Goal: Transaction & Acquisition: Purchase product/service

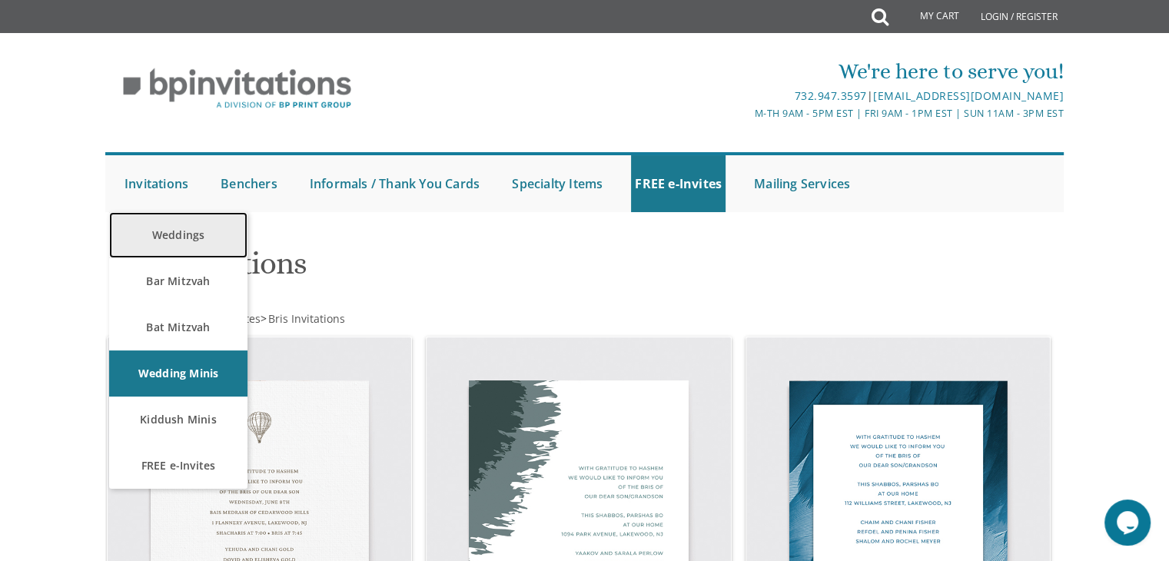
click at [181, 234] on link "Weddings" at bounding box center [178, 235] width 138 height 46
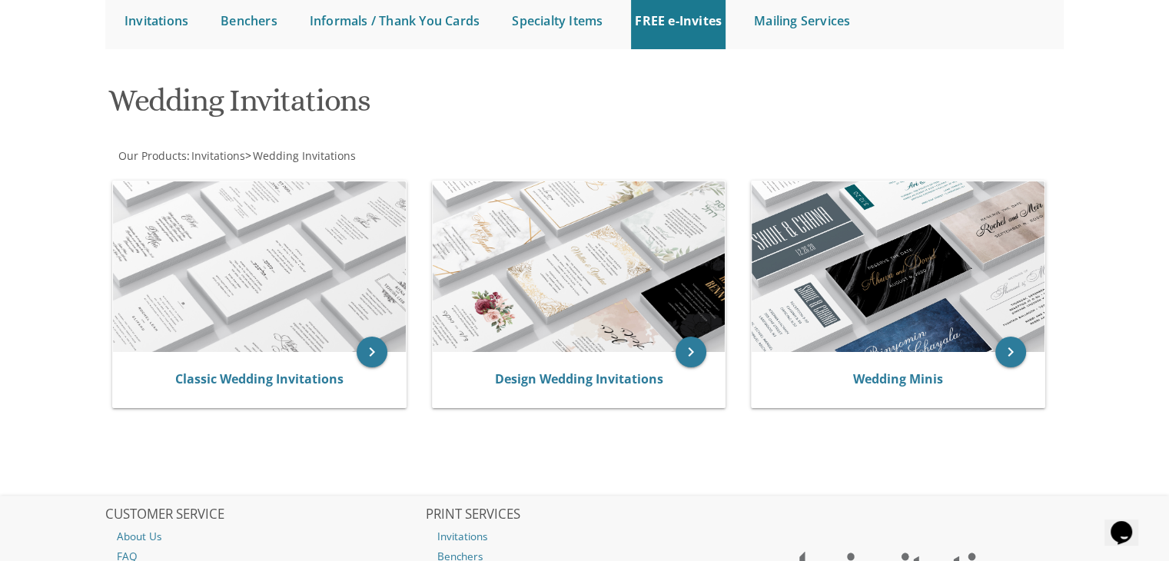
scroll to position [166, 0]
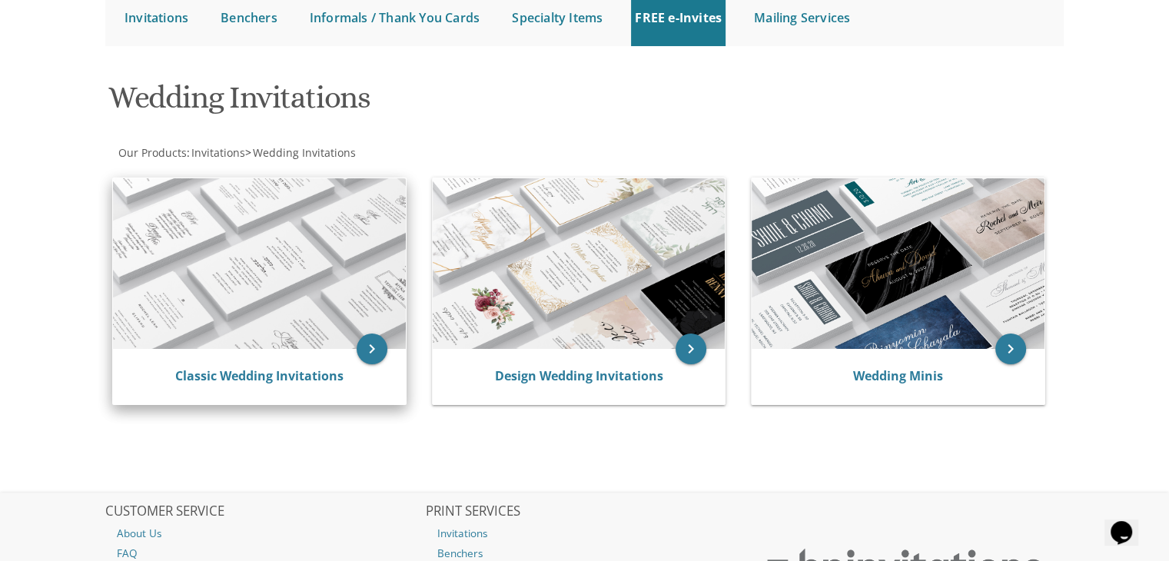
click at [324, 225] on img at bounding box center [259, 263] width 293 height 171
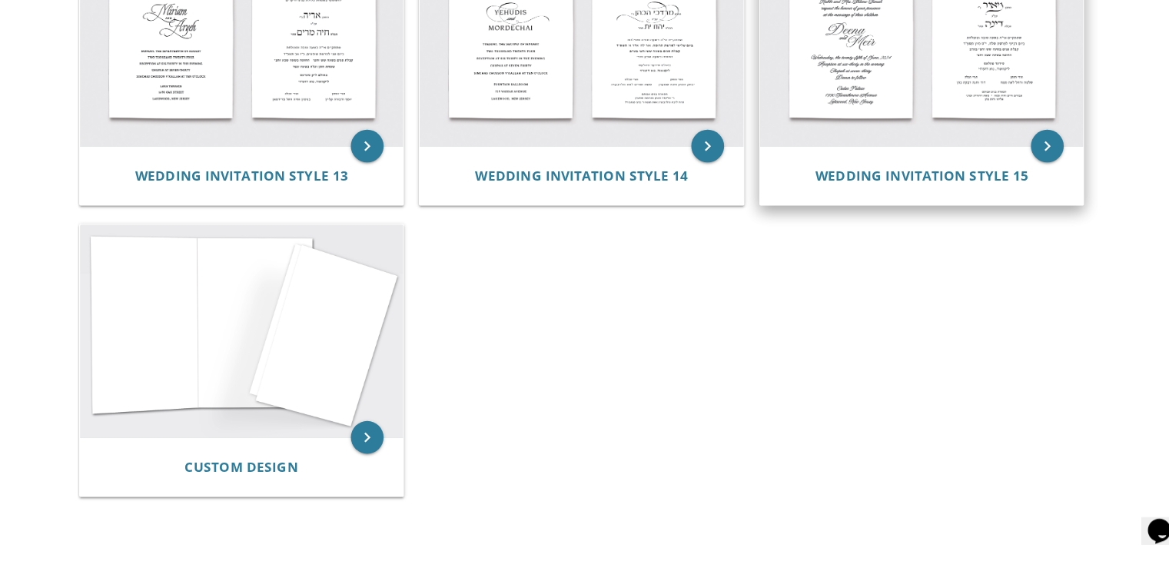
scroll to position [1478, 0]
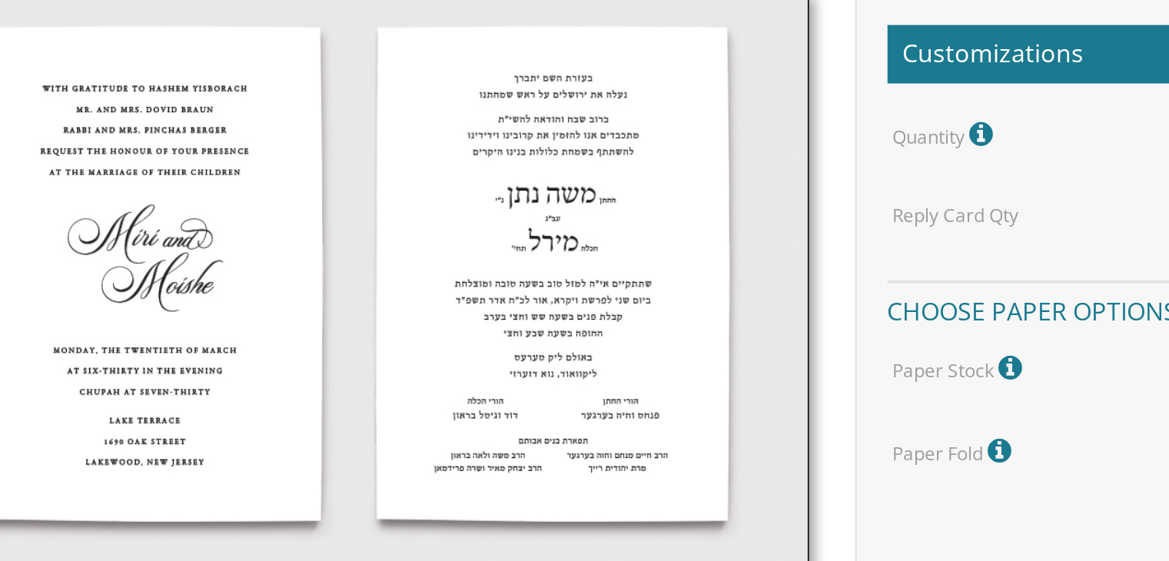
scroll to position [335, 0]
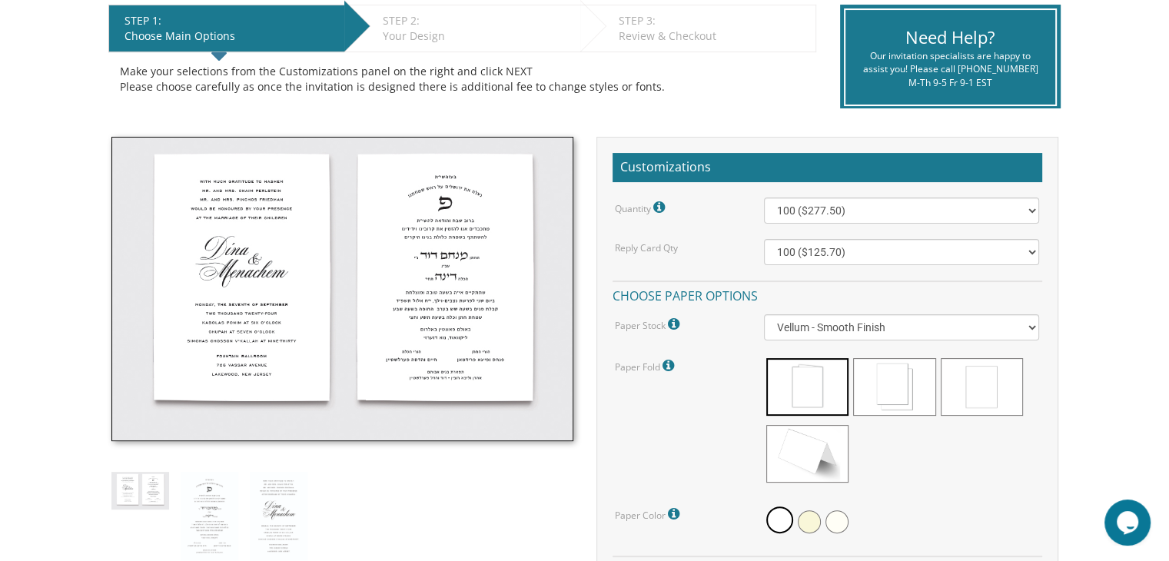
scroll to position [320, 0]
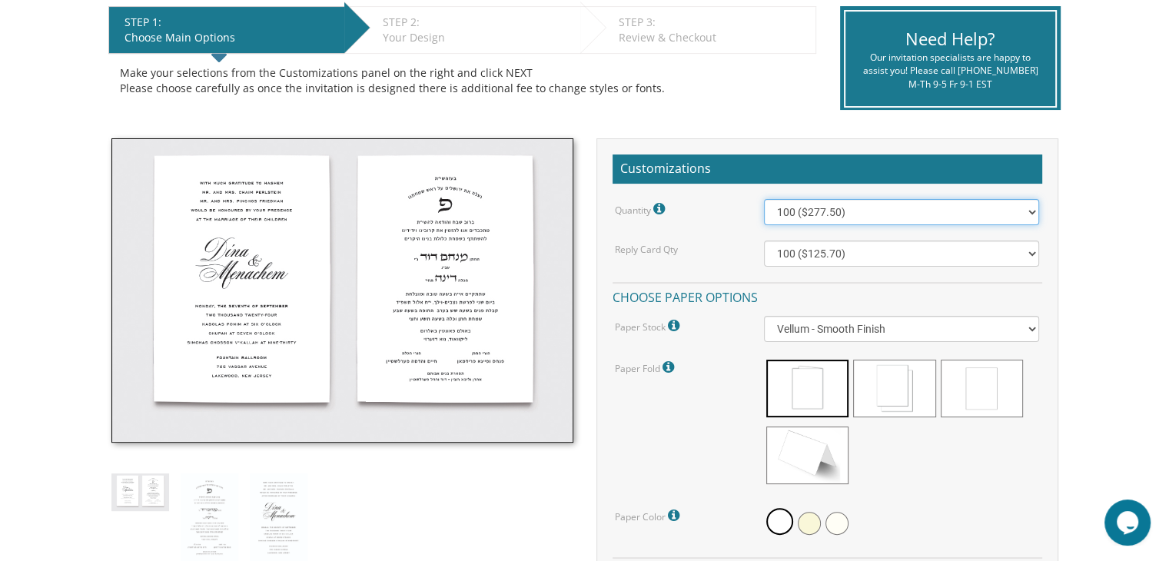
click at [910, 208] on select "100 ($277.50) 200 ($330.45) 300 ($380.65) 400 ($432.70) 500 ($482.10) 600 ($534…" at bounding box center [901, 212] width 275 height 26
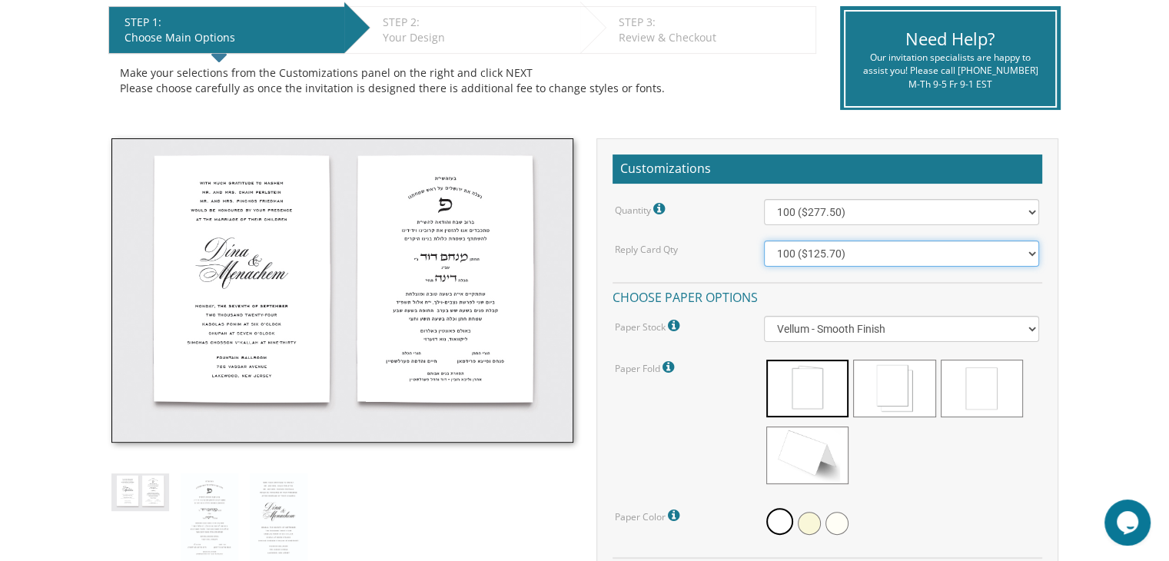
click at [848, 262] on select "100 ($125.70) 200 ($150.60) 300 ($177.95) 400 ($270.70) 500 ($225.30) 600 ($249…" at bounding box center [901, 254] width 275 height 26
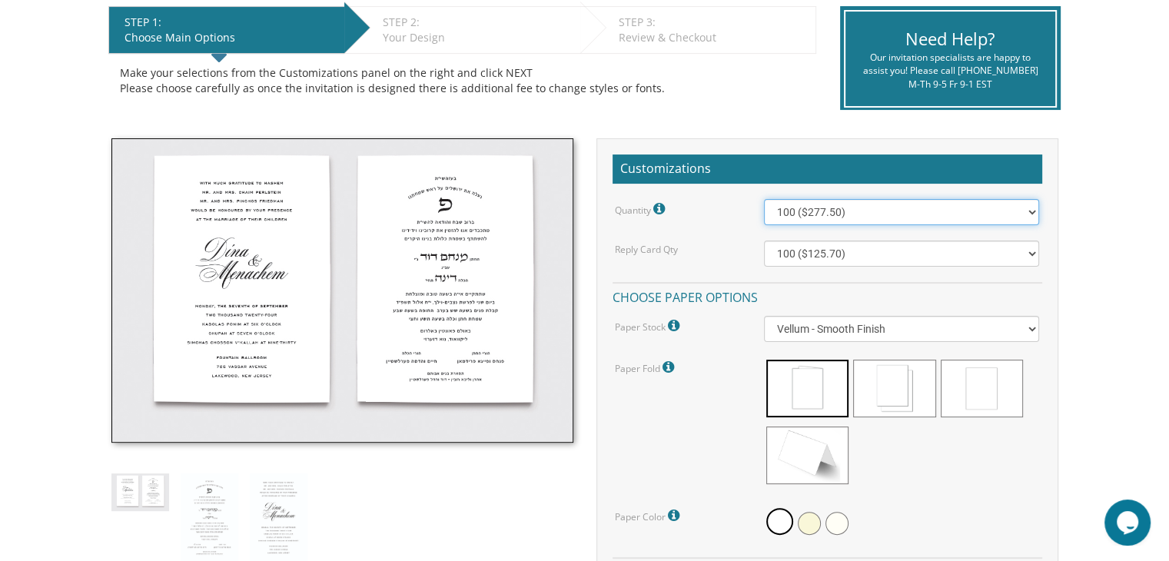
click at [991, 217] on select "100 ($277.50) 200 ($330.45) 300 ($380.65) 400 ($432.70) 500 ($482.10) 600 ($534…" at bounding box center [901, 212] width 275 height 26
click at [974, 210] on select "100 ($277.50) 200 ($330.45) 300 ($380.65) 400 ($432.70) 500 ($482.10) 600 ($534…" at bounding box center [901, 212] width 275 height 26
select select "500"
click at [764, 199] on select "100 ($277.50) 200 ($330.45) 300 ($380.65) 400 ($432.70) 500 ($482.10) 600 ($534…" at bounding box center [901, 212] width 275 height 26
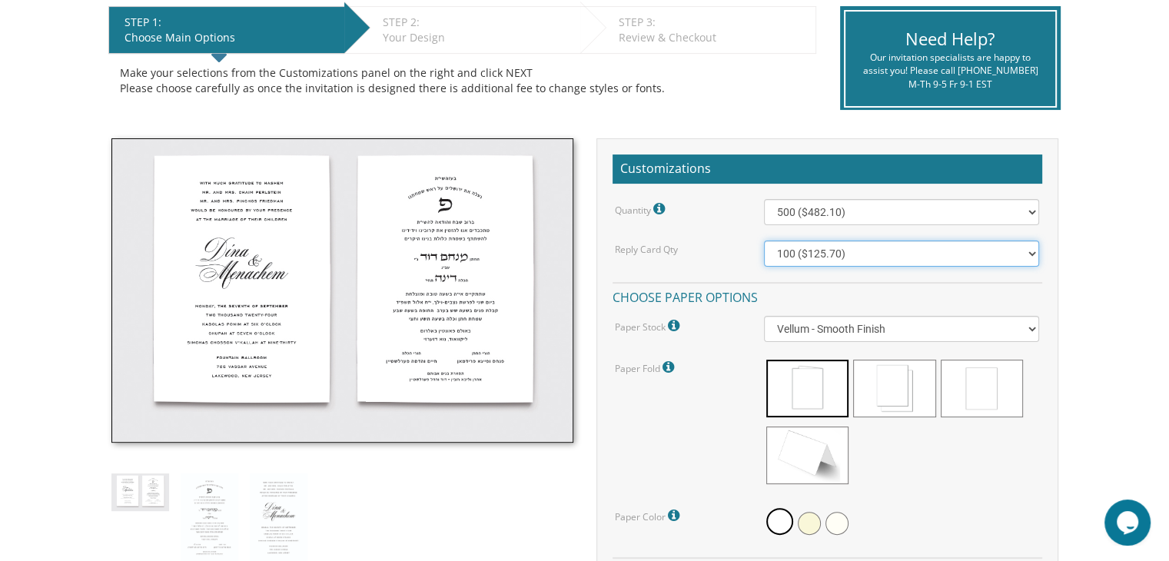
click at [941, 249] on select "100 ($125.70) 200 ($150.60) 300 ($177.95) 400 ($270.70) 500 ($225.30) 600 ($249…" at bounding box center [901, 254] width 275 height 26
select select "400"
click at [764, 241] on select "100 ($125.70) 200 ($150.60) 300 ($177.95) 400 ($270.70) 500 ($225.30) 600 ($249…" at bounding box center [901, 254] width 275 height 26
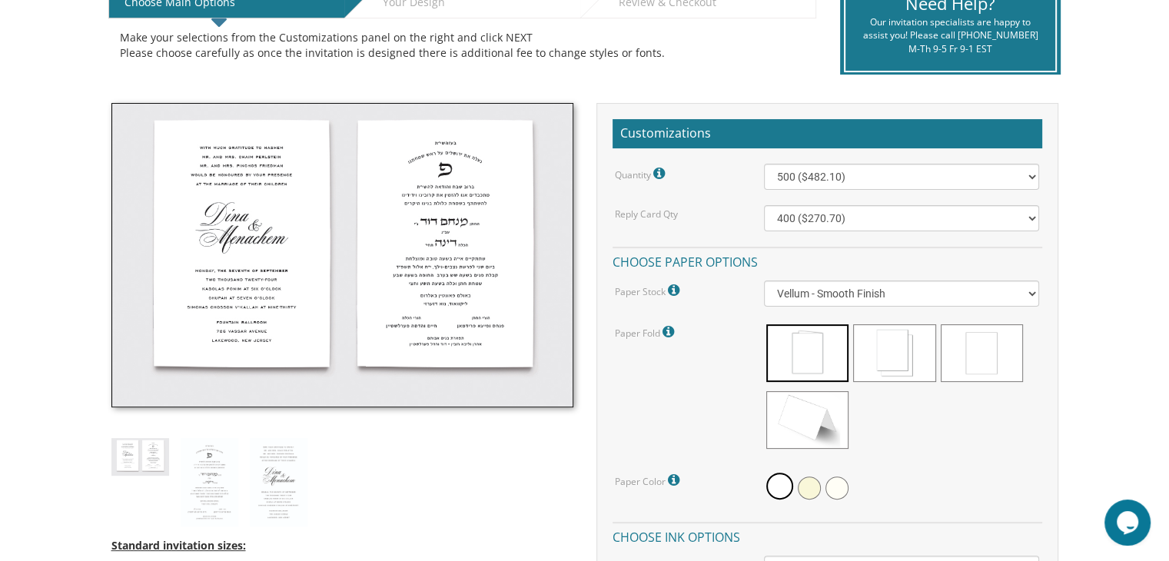
click at [685, 291] on div "Paper Stock Vellum: Uncoated paper that has a slightly rough or toothy surface …" at bounding box center [677, 290] width 149 height 20
click at [677, 288] on icon at bounding box center [675, 291] width 15 height 14
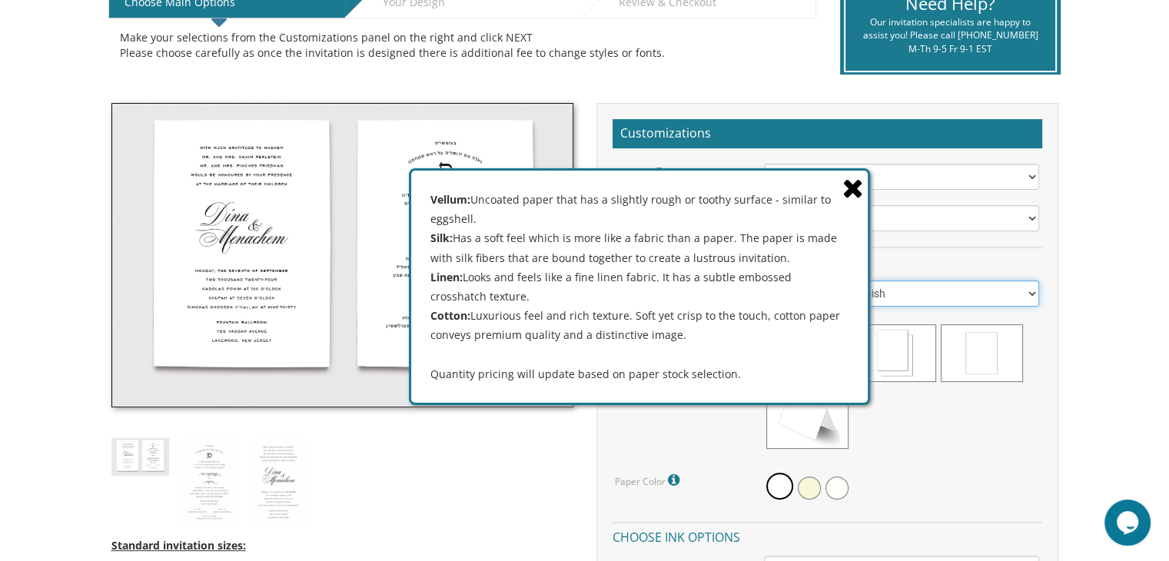
click at [1013, 284] on select "Vellum - Smooth Finish Linen - Subtle Embossed Crosshatch Texture Silk - Soft, …" at bounding box center [901, 293] width 275 height 26
click at [764, 280] on select "Vellum - Smooth Finish Linen - Subtle Embossed Crosshatch Texture Silk - Soft, …" at bounding box center [901, 293] width 275 height 26
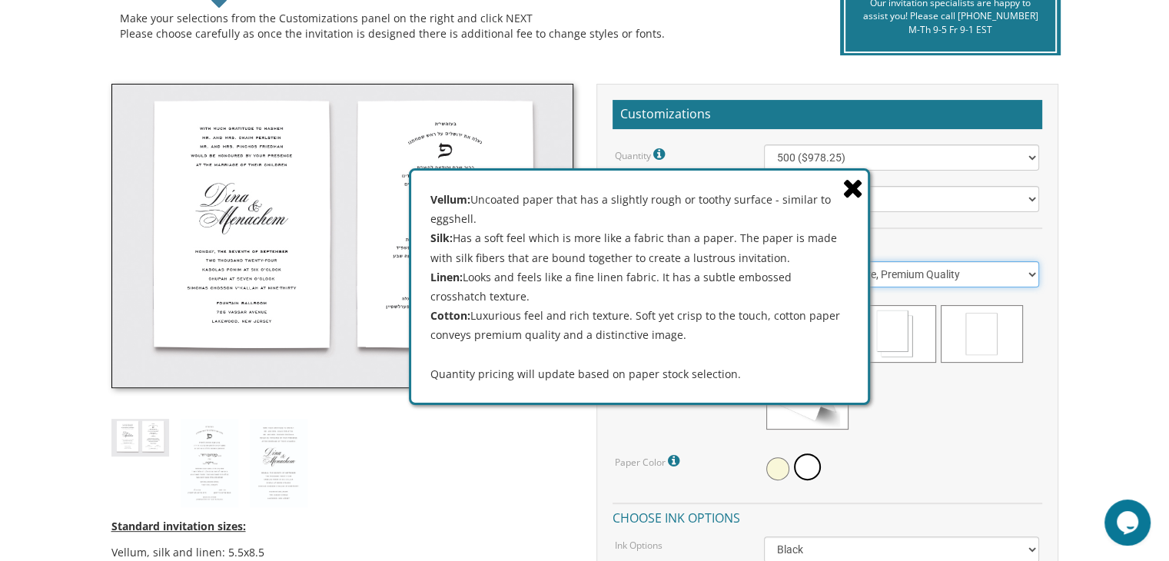
scroll to position [375, 0]
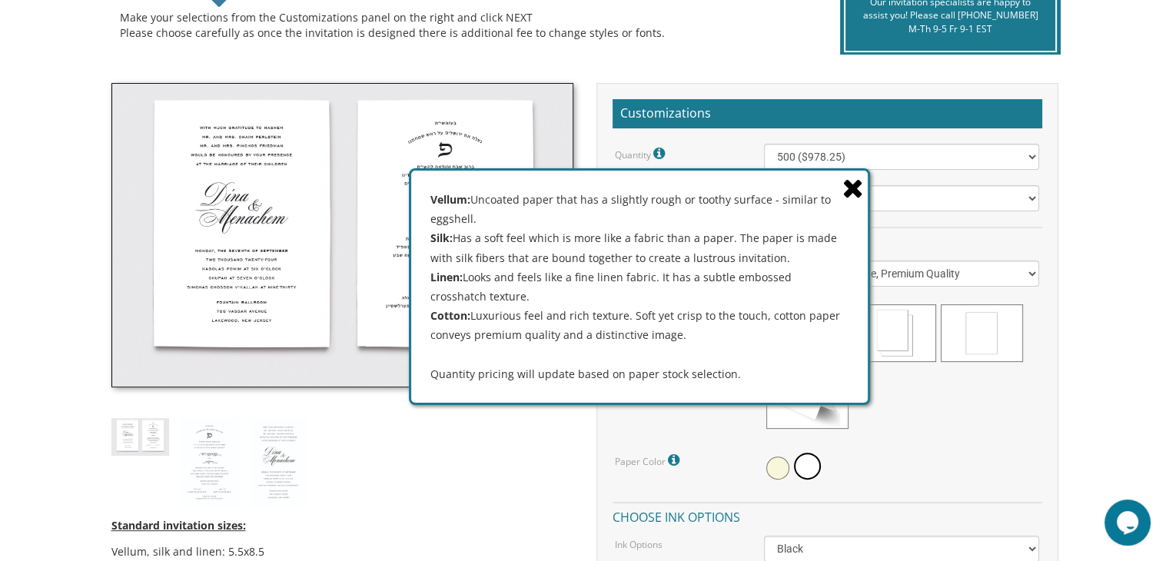
click at [865, 178] on span at bounding box center [854, 187] width 25 height 32
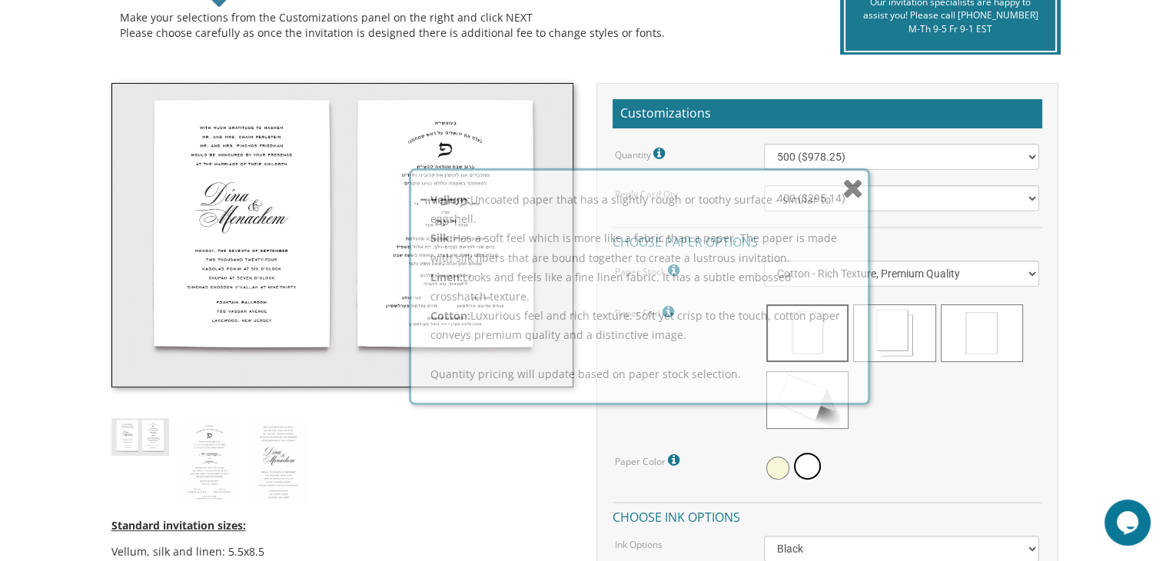
click at [848, 191] on icon at bounding box center [853, 187] width 22 height 27
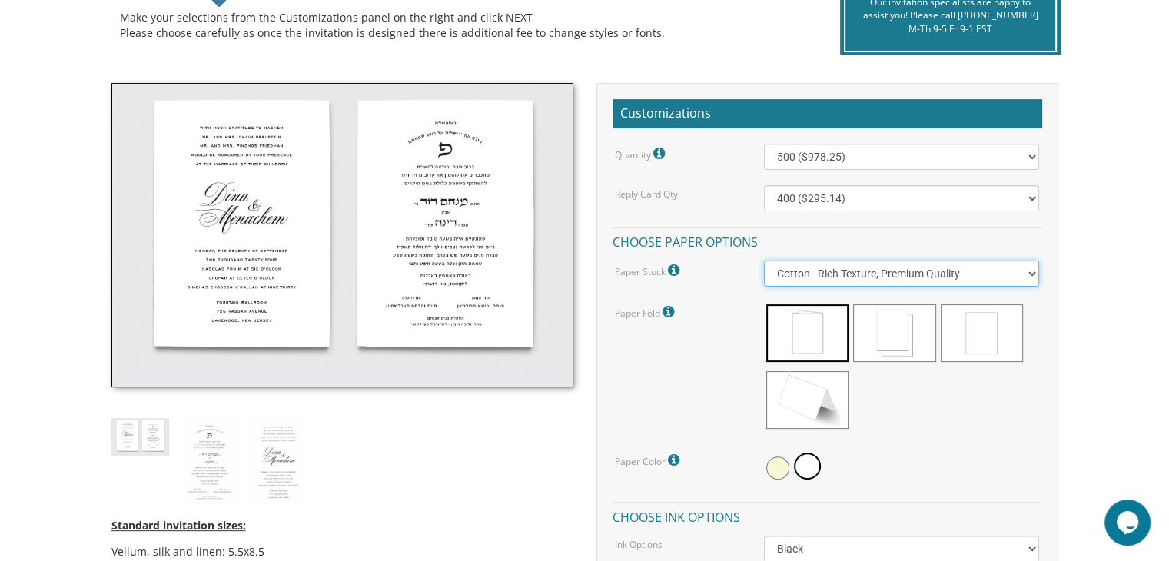
click at [984, 272] on select "Vellum - Smooth Finish Linen - Subtle Embossed Crosshatch Texture Silk - Soft, …" at bounding box center [901, 273] width 275 height 26
click at [764, 260] on select "Vellum - Smooth Finish Linen - Subtle Embossed Crosshatch Texture Silk - Soft, …" at bounding box center [901, 273] width 275 height 26
click at [945, 271] on select "Vellum - Smooth Finish Linen - Subtle Embossed Crosshatch Texture Silk - Soft, …" at bounding box center [901, 273] width 275 height 26
click at [764, 260] on select "Vellum - Smooth Finish Linen - Subtle Embossed Crosshatch Texture Silk - Soft, …" at bounding box center [901, 273] width 275 height 26
click at [914, 270] on select "Vellum - Smooth Finish Linen - Subtle Embossed Crosshatch Texture Silk - Soft, …" at bounding box center [901, 273] width 275 height 26
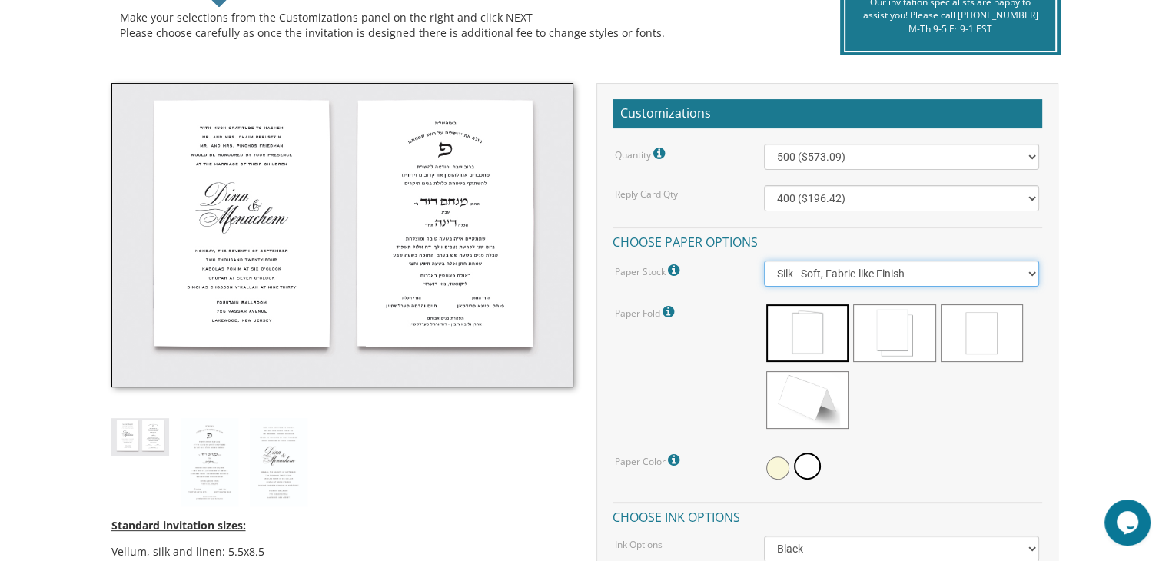
click at [764, 260] on select "Vellum - Smooth Finish Linen - Subtle Embossed Crosshatch Texture Silk - Soft, …" at bounding box center [901, 273] width 275 height 26
click at [911, 273] on select "Vellum - Smooth Finish Linen - Subtle Embossed Crosshatch Texture Silk - Soft, …" at bounding box center [901, 273] width 275 height 26
click at [764, 260] on select "Vellum - Smooth Finish Linen - Subtle Embossed Crosshatch Texture Silk - Soft, …" at bounding box center [901, 273] width 275 height 26
click at [908, 278] on select "Vellum - Smooth Finish Linen - Subtle Embossed Crosshatch Texture Silk - Soft, …" at bounding box center [901, 273] width 275 height 26
click at [764, 260] on select "Vellum - Smooth Finish Linen - Subtle Embossed Crosshatch Texture Silk - Soft, …" at bounding box center [901, 273] width 275 height 26
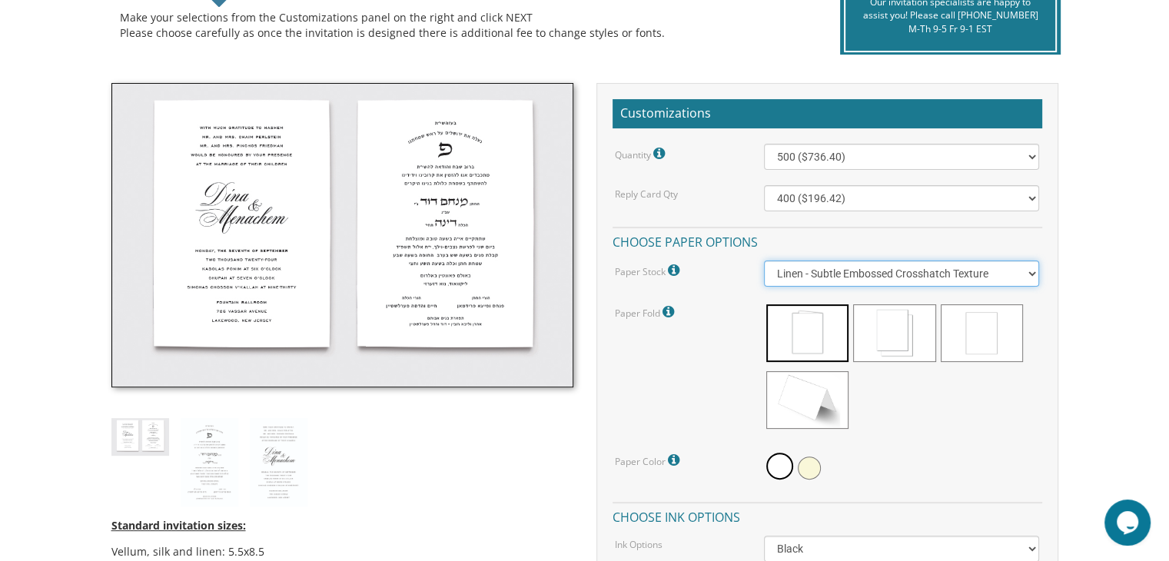
click at [901, 279] on select "Vellum - Smooth Finish Linen - Subtle Embossed Crosshatch Texture Silk - Soft, …" at bounding box center [901, 273] width 275 height 26
click at [764, 260] on select "Vellum - Smooth Finish Linen - Subtle Embossed Crosshatch Texture Silk - Soft, …" at bounding box center [901, 273] width 275 height 26
click at [909, 268] on select "Vellum - Smooth Finish Linen - Subtle Embossed Crosshatch Texture Silk - Soft, …" at bounding box center [901, 273] width 275 height 26
click at [764, 260] on select "Vellum - Smooth Finish Linen - Subtle Embossed Crosshatch Texture Silk - Soft, …" at bounding box center [901, 273] width 275 height 26
click at [900, 274] on select "Vellum - Smooth Finish Linen - Subtle Embossed Crosshatch Texture Silk - Soft, …" at bounding box center [901, 273] width 275 height 26
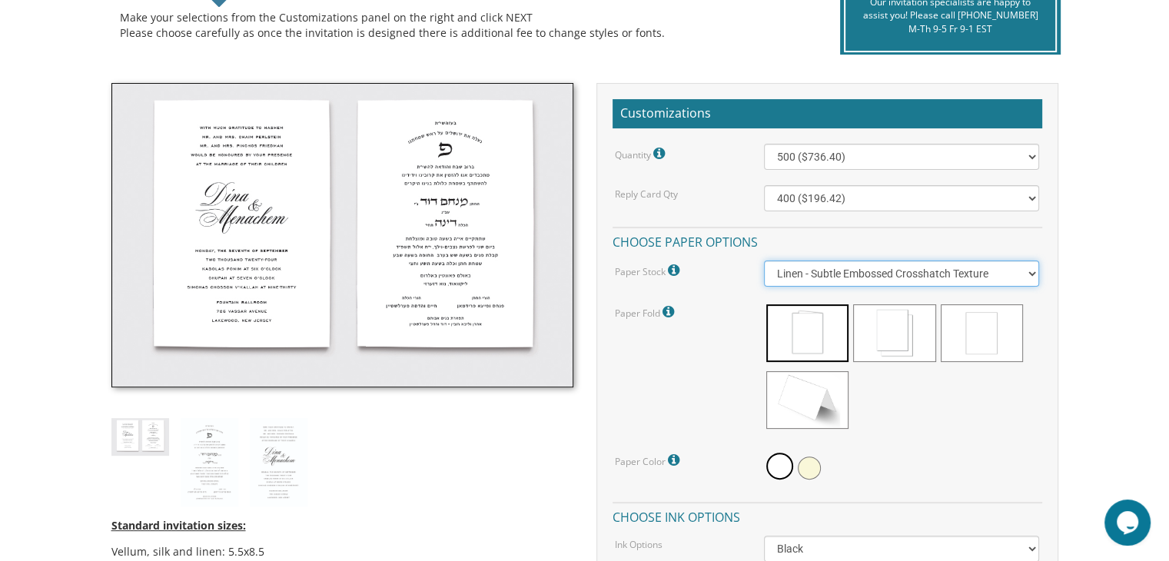
select select "Silk"
click at [764, 260] on select "Vellum - Smooth Finish Linen - Subtle Embossed Crosshatch Texture Silk - Soft, …" at bounding box center [901, 273] width 275 height 26
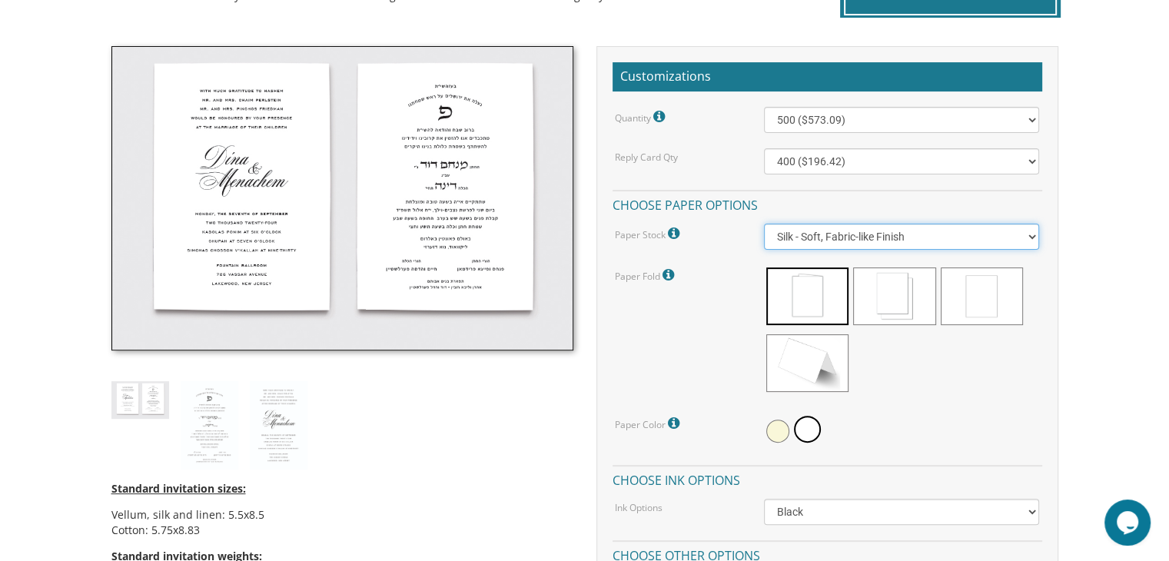
scroll to position [424, 0]
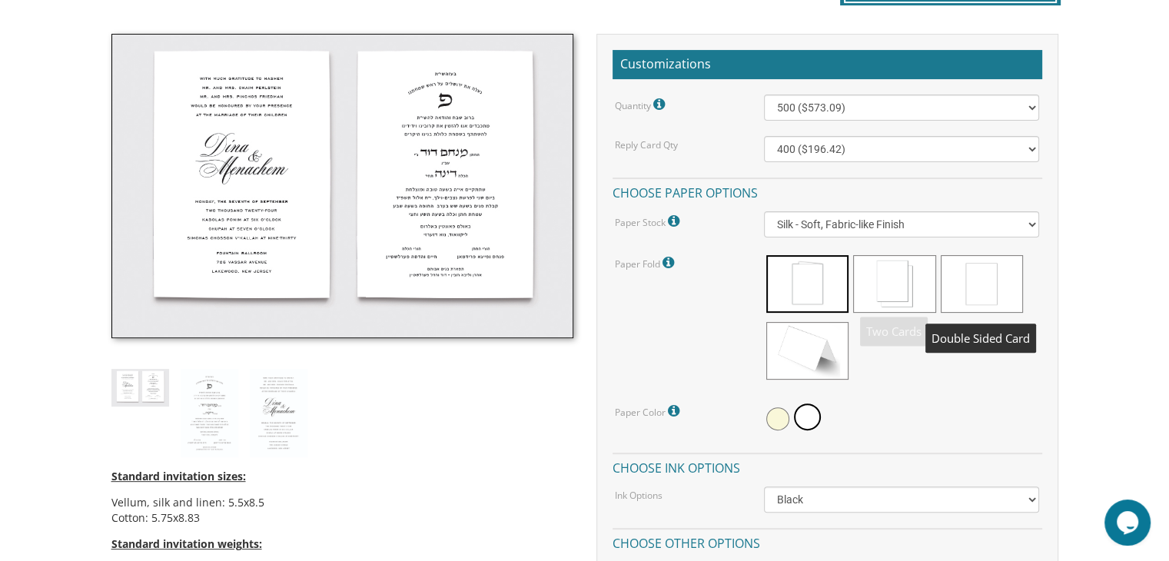
click at [962, 290] on span at bounding box center [982, 284] width 82 height 58
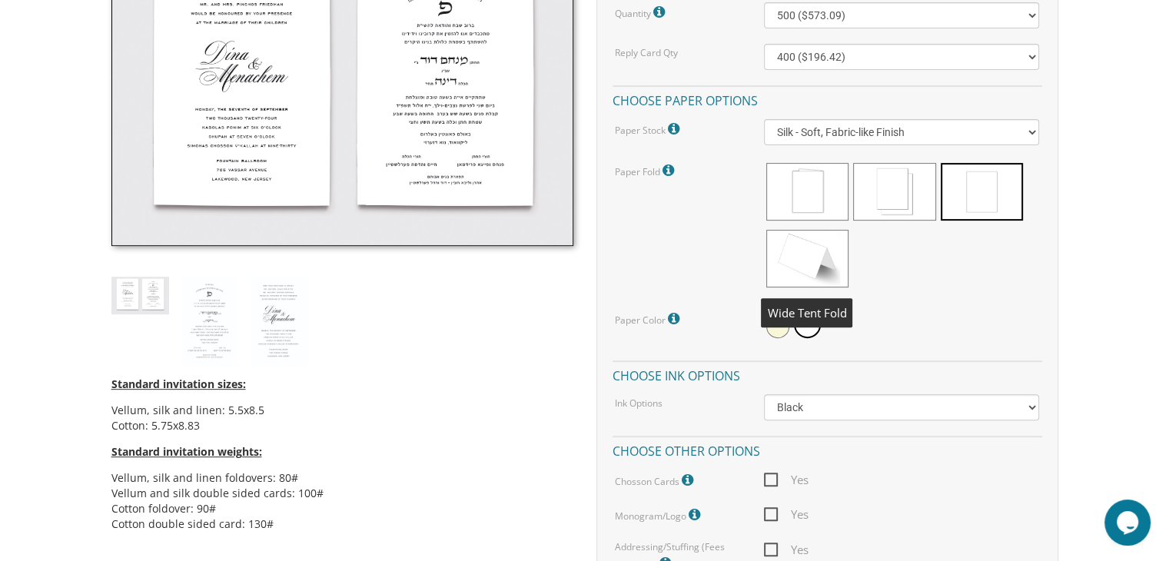
scroll to position [518, 0]
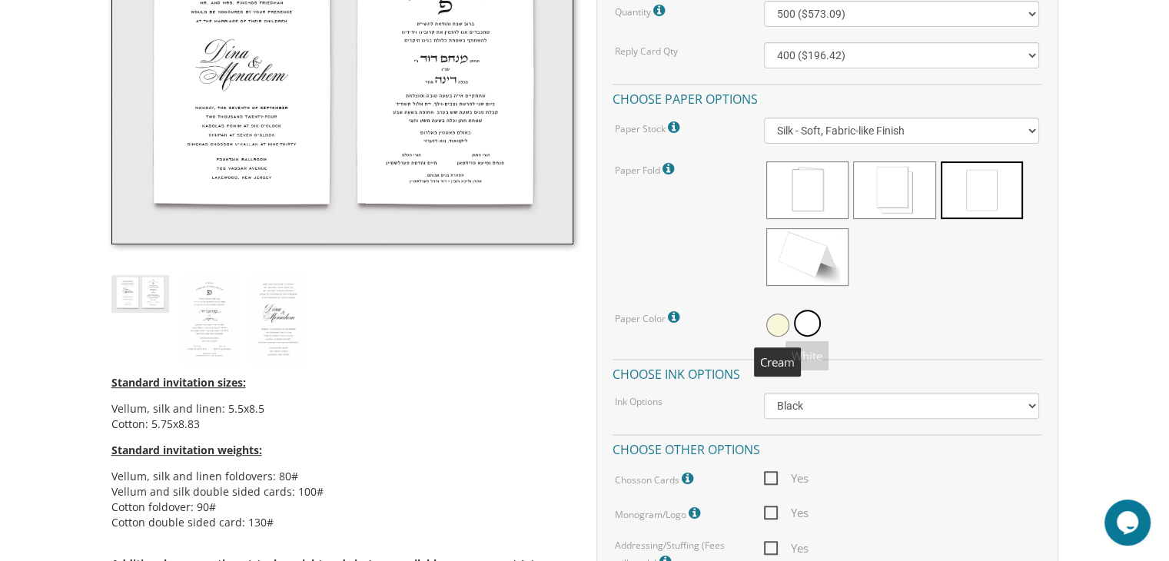
click at [777, 328] on span at bounding box center [777, 325] width 23 height 23
click at [800, 327] on span at bounding box center [809, 325] width 23 height 23
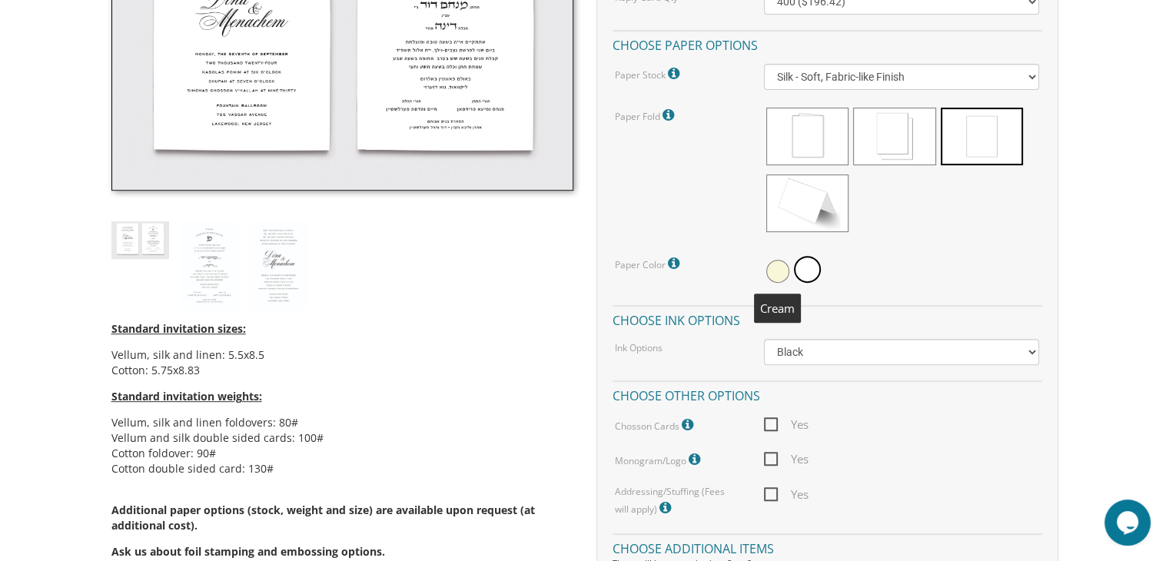
scroll to position [575, 0]
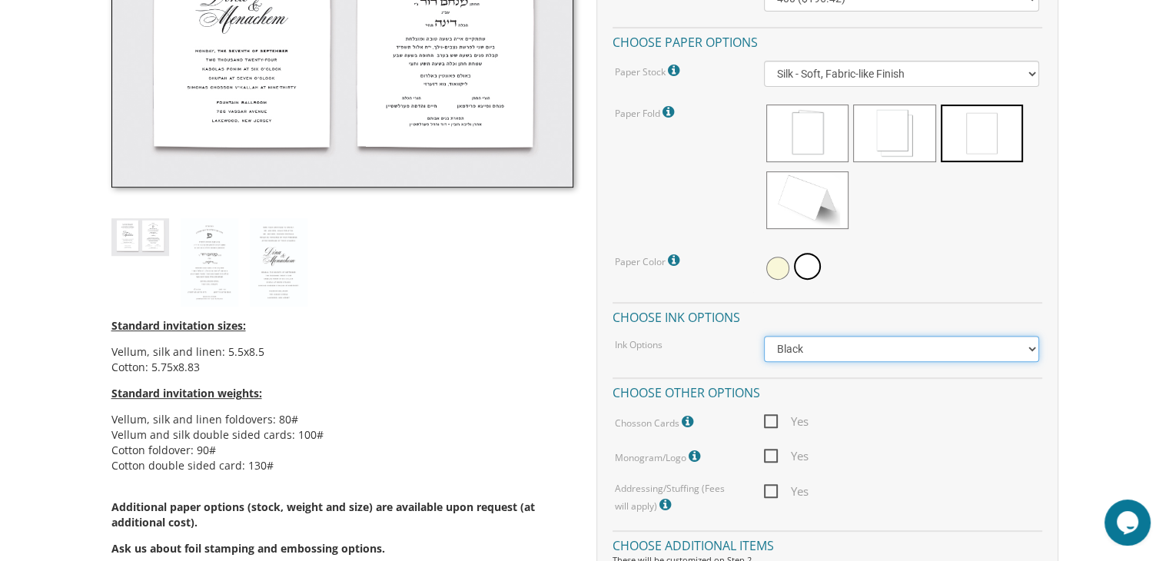
drag, startPoint x: 817, startPoint y: 339, endPoint x: 807, endPoint y: 348, distance: 13.6
click at [807, 348] on select "Black Colored Ink ($65.00) Black + One Color ($211.00) Two Colors ($265.00)" at bounding box center [901, 349] width 275 height 26
select select "Black + One Color"
click at [764, 336] on select "Black Colored Ink ($65.00) Black + One Color ($211.00) Two Colors ($265.00)" at bounding box center [901, 349] width 275 height 26
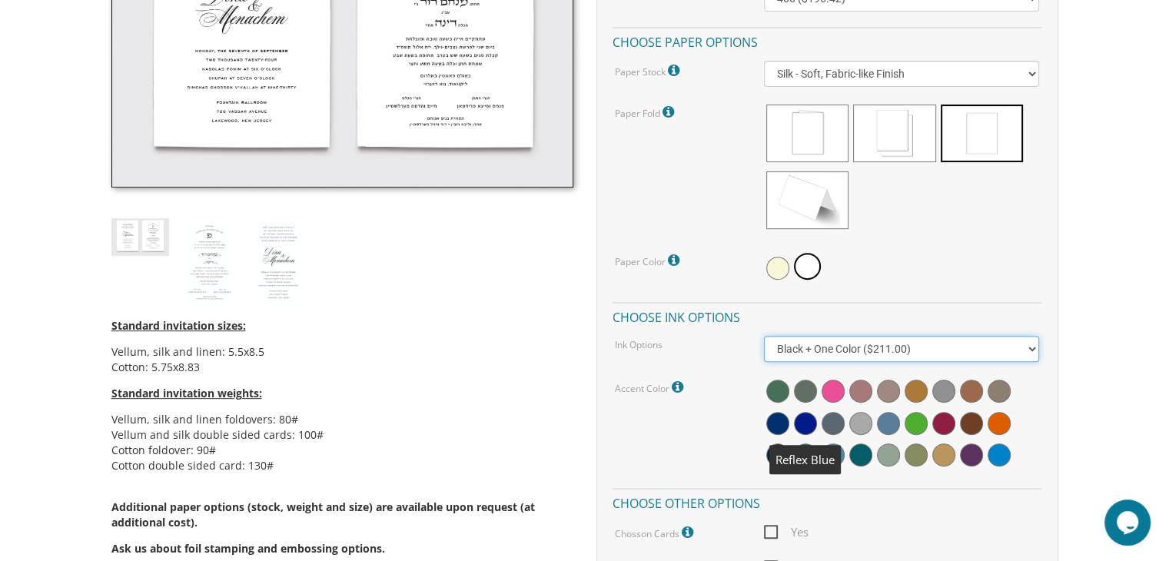
scroll to position [595, 0]
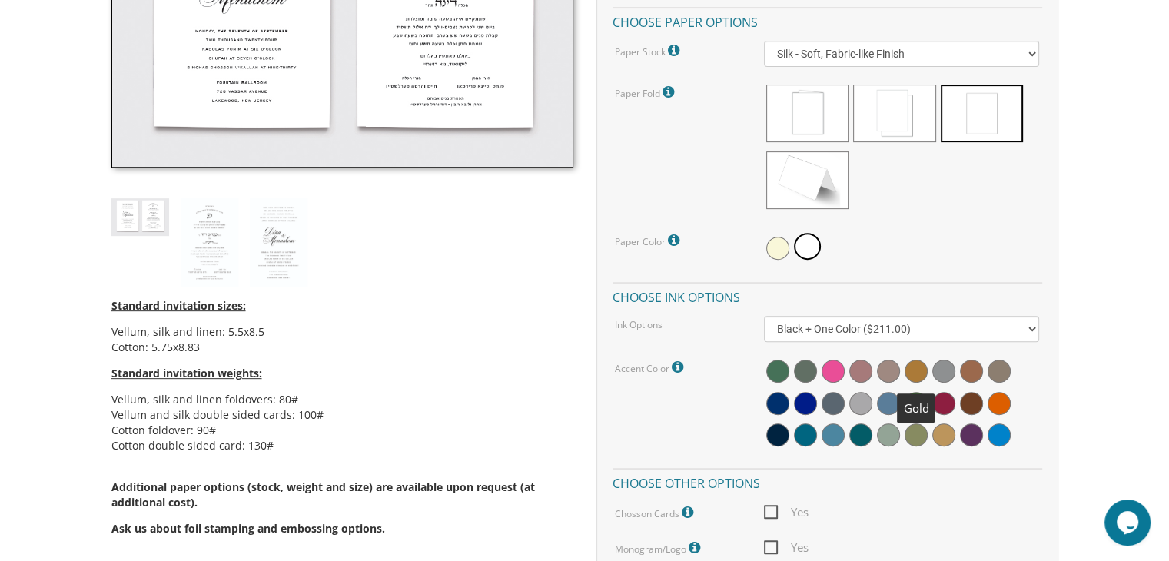
click at [910, 367] on span at bounding box center [915, 371] width 23 height 23
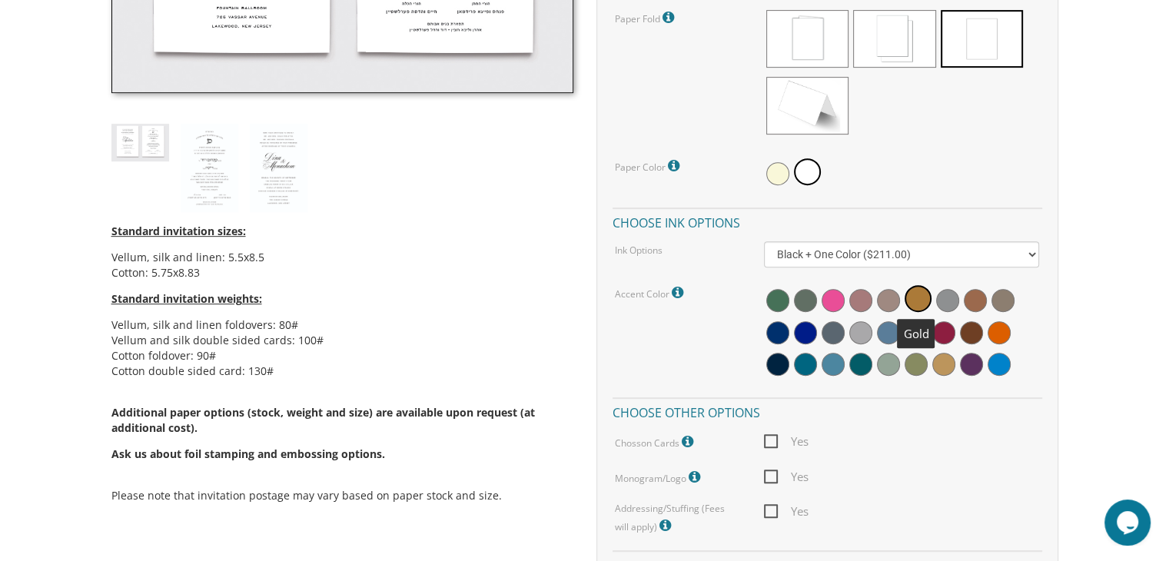
scroll to position [679, 0]
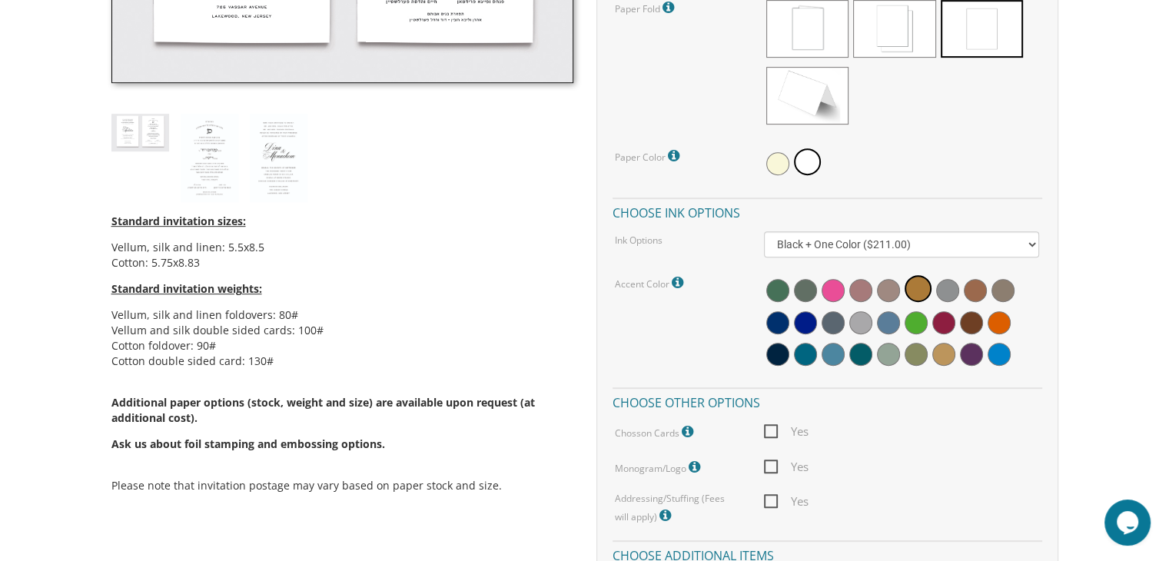
click at [672, 280] on icon at bounding box center [679, 283] width 15 height 14
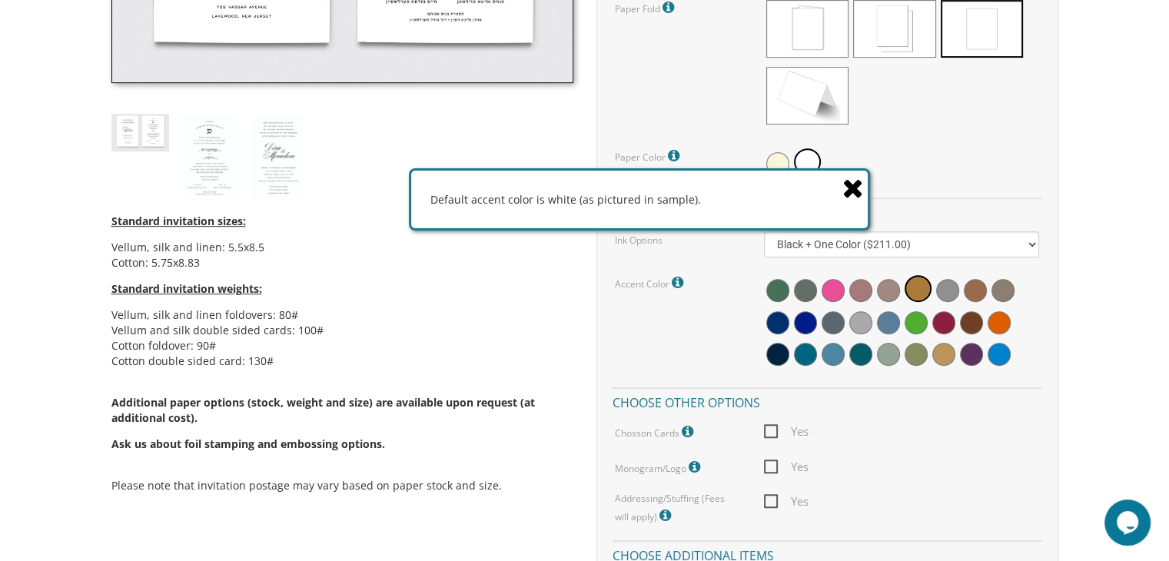
click at [844, 193] on icon at bounding box center [853, 187] width 22 height 27
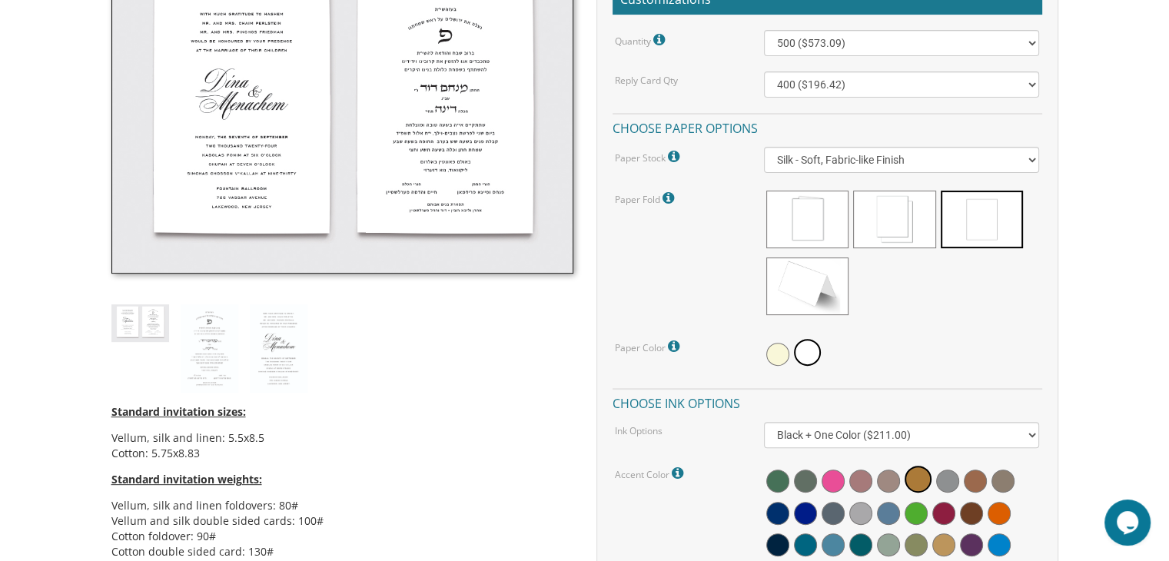
scroll to position [488, 0]
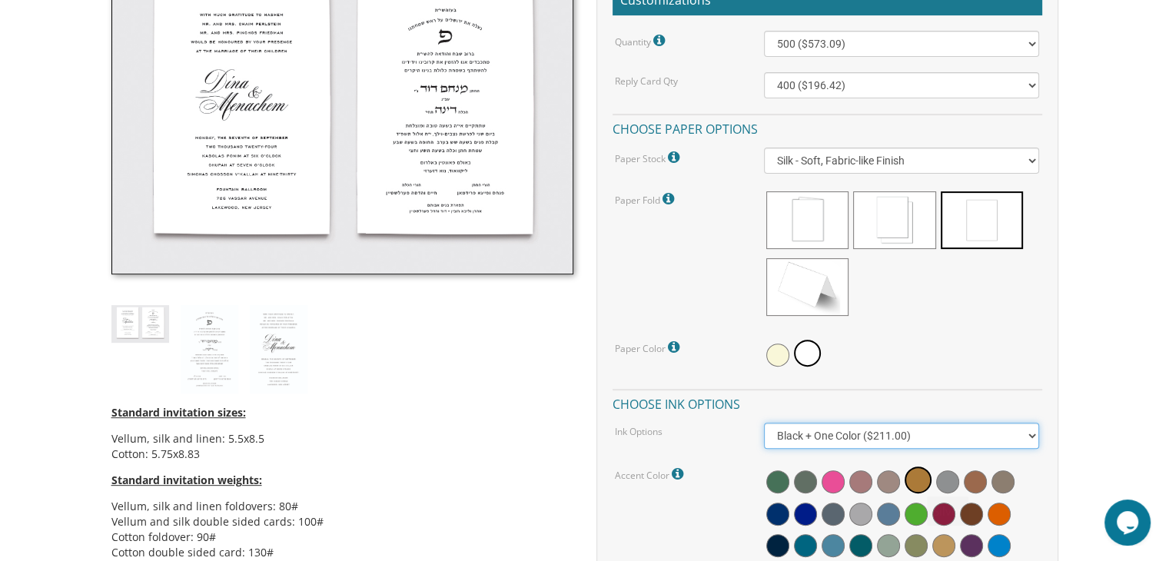
click at [938, 426] on select "Black Colored Ink ($65.00) Black + One Color ($211.00) Two Colors ($265.00)" at bounding box center [901, 436] width 275 height 26
click at [676, 469] on icon at bounding box center [679, 474] width 15 height 14
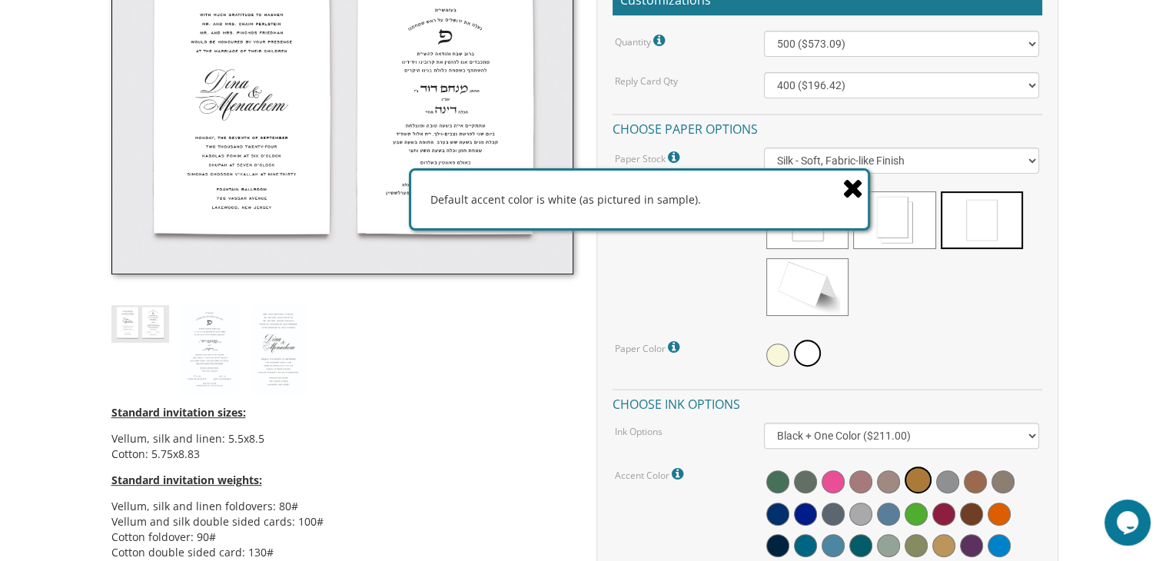
click at [858, 191] on icon at bounding box center [853, 187] width 22 height 27
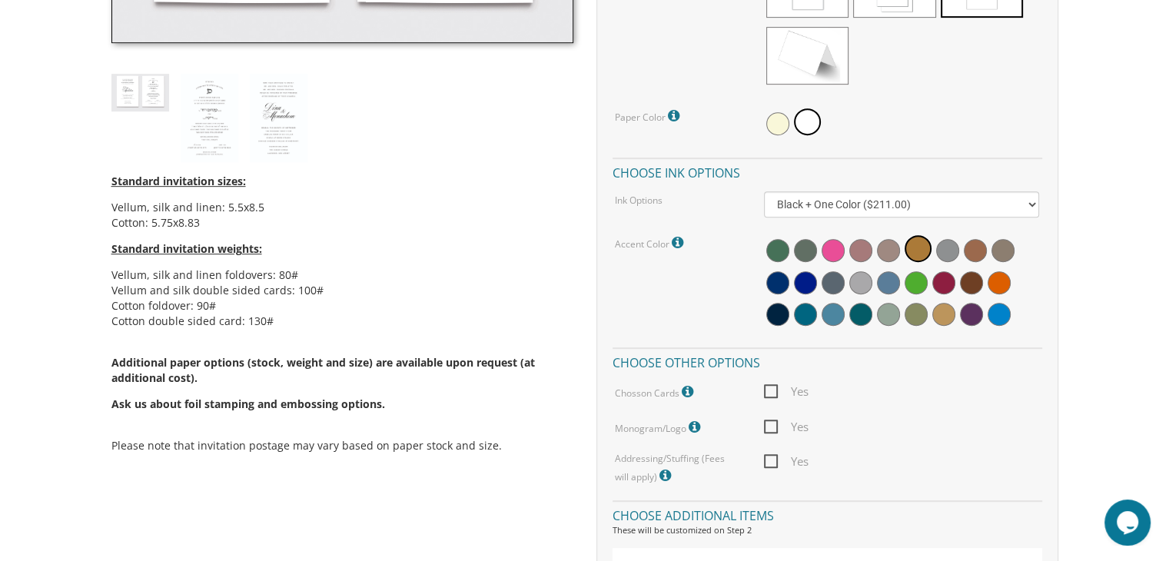
scroll to position [839, 0]
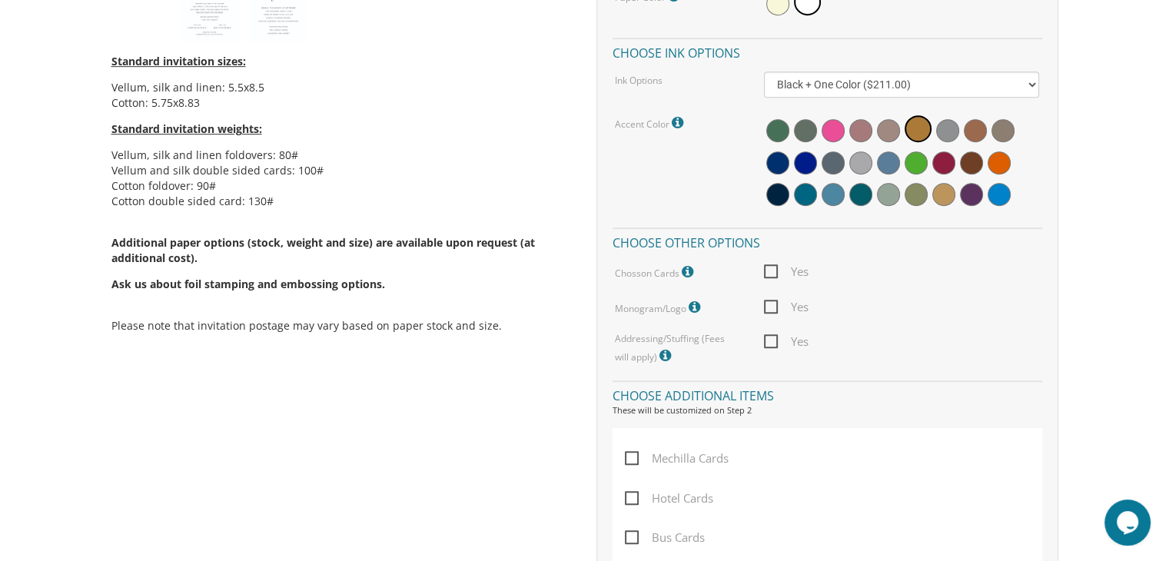
click at [688, 268] on icon at bounding box center [689, 272] width 15 height 14
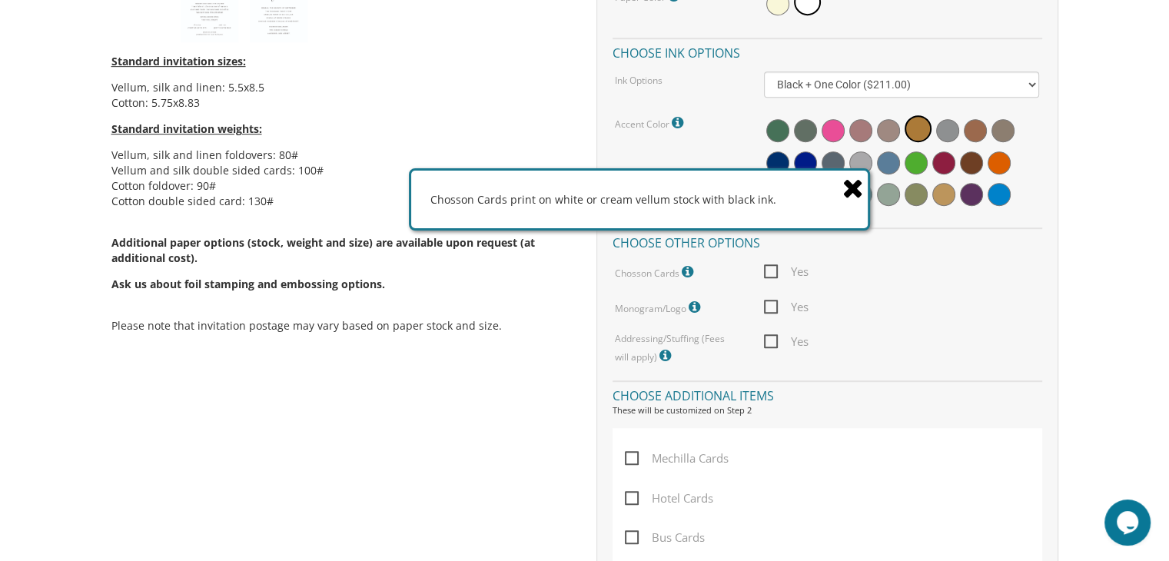
click at [858, 189] on icon at bounding box center [853, 187] width 22 height 27
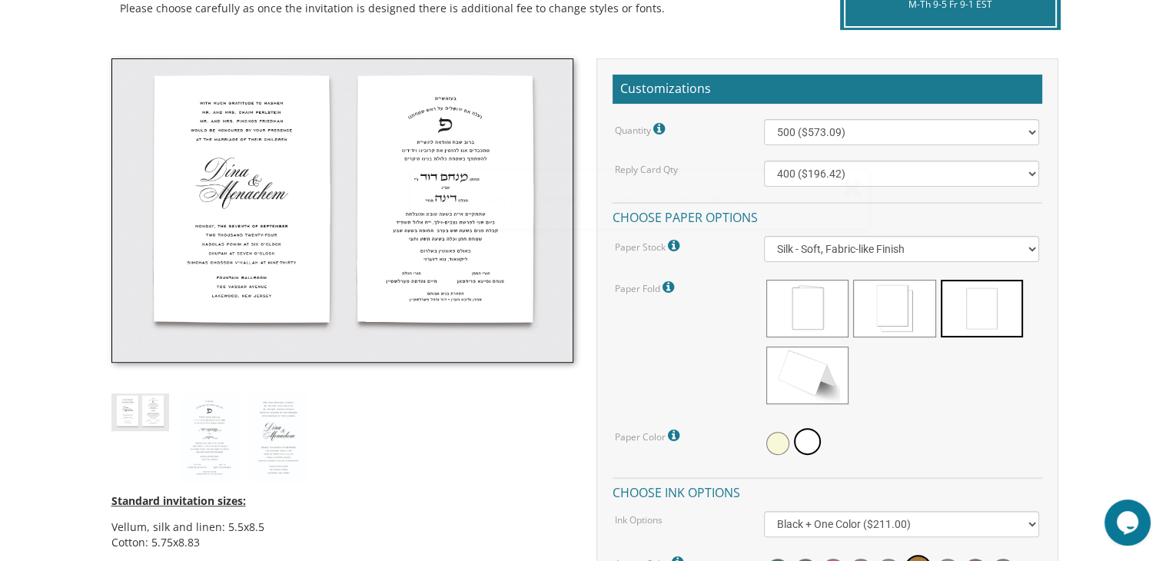
scroll to position [400, 0]
click at [827, 260] on select "Vellum - Smooth Finish Linen - Subtle Embossed Crosshatch Texture Silk - Soft, …" at bounding box center [901, 249] width 275 height 26
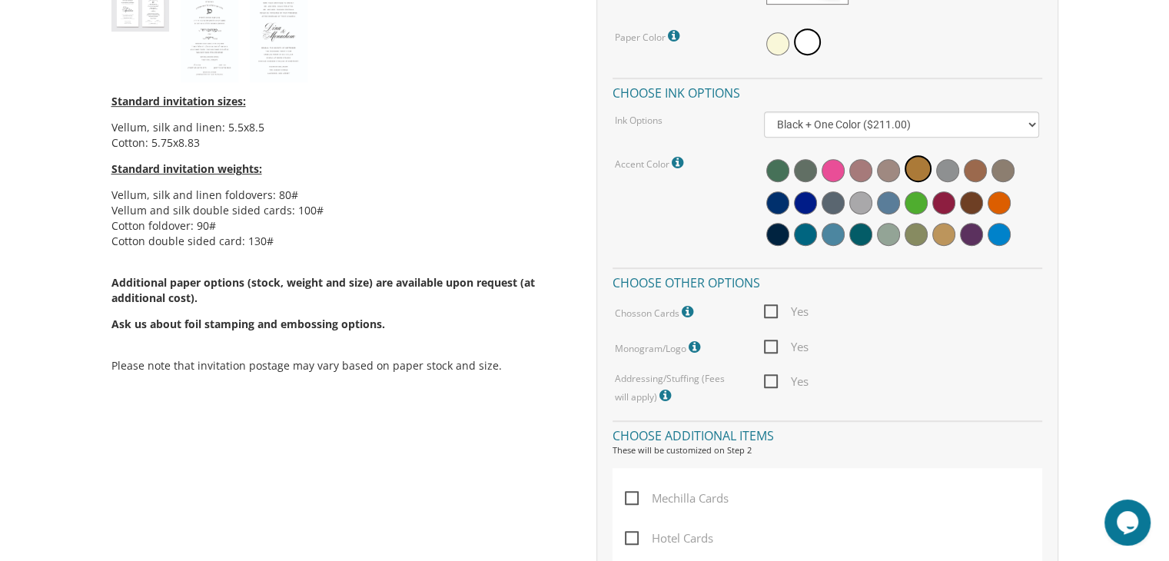
click at [770, 311] on span "Yes" at bounding box center [786, 311] width 45 height 19
click at [770, 311] on input "Yes" at bounding box center [769, 310] width 10 height 10
checkbox input "true"
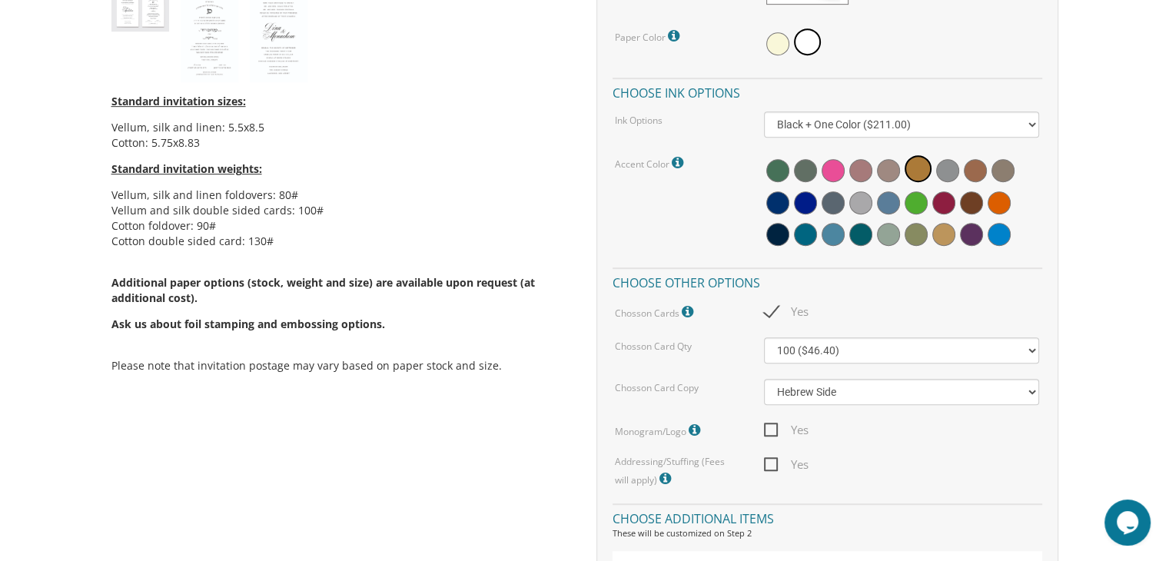
scroll to position [836, 0]
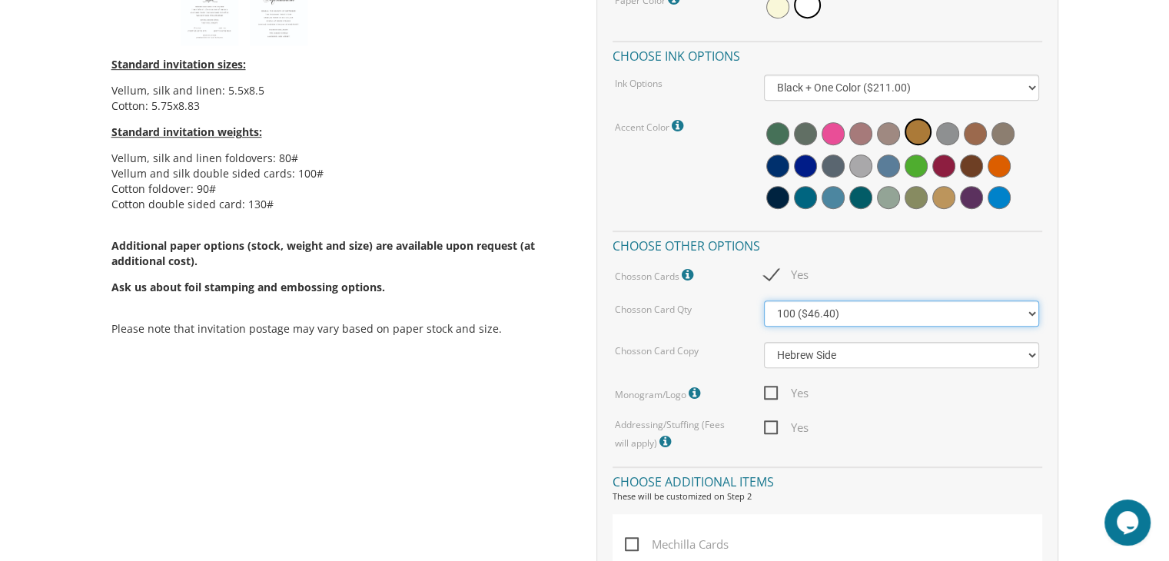
click at [827, 314] on select "100 ($46.40) 200 ($55.20) 300 ($61.85)" at bounding box center [901, 313] width 275 height 26
select select "300"
click at [764, 300] on select "100 ($46.40) 200 ($55.20) 300 ($61.85)" at bounding box center [901, 313] width 275 height 26
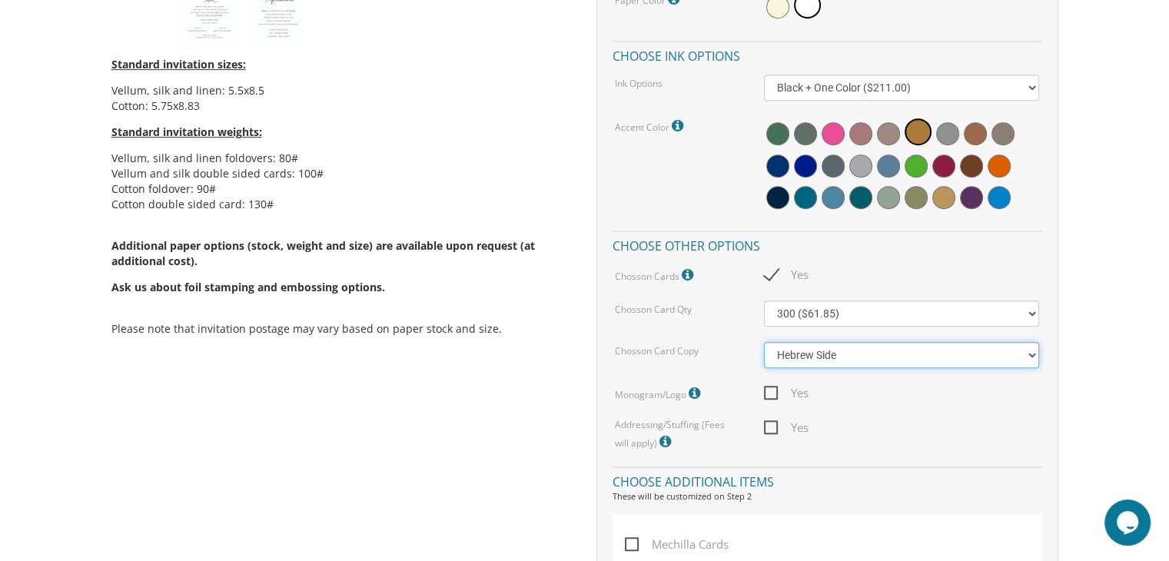
click at [841, 361] on select "Hebrew Side English Side" at bounding box center [901, 355] width 275 height 26
click at [764, 342] on select "Hebrew Side English Side" at bounding box center [901, 355] width 275 height 26
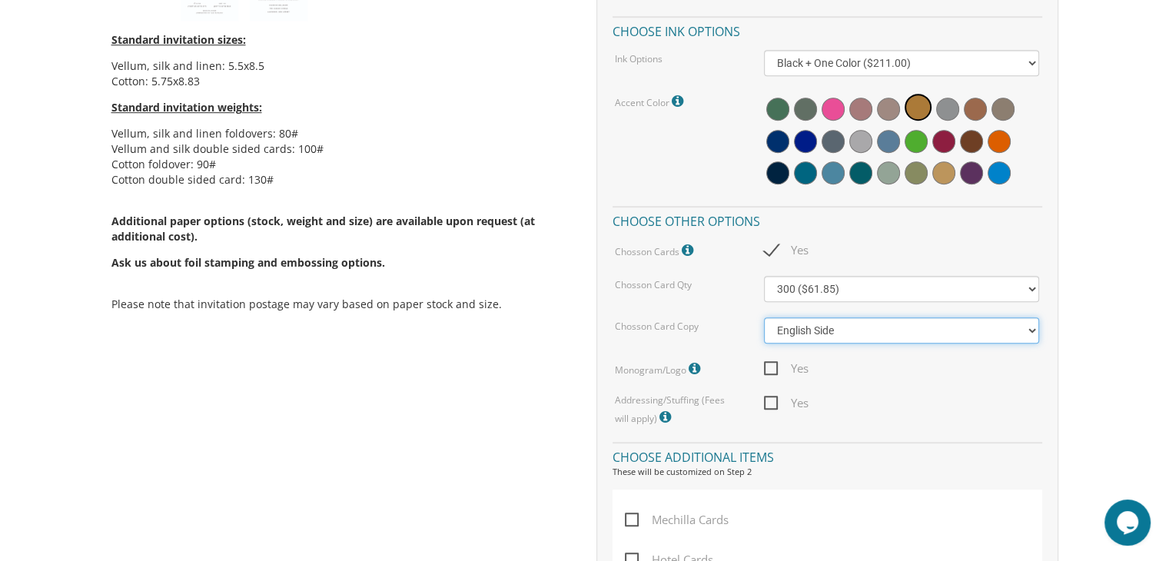
click at [851, 330] on select "Hebrew Side English Side" at bounding box center [901, 330] width 275 height 26
select select "Hebrew Side"
click at [764, 317] on select "Hebrew Side English Side" at bounding box center [901, 330] width 275 height 26
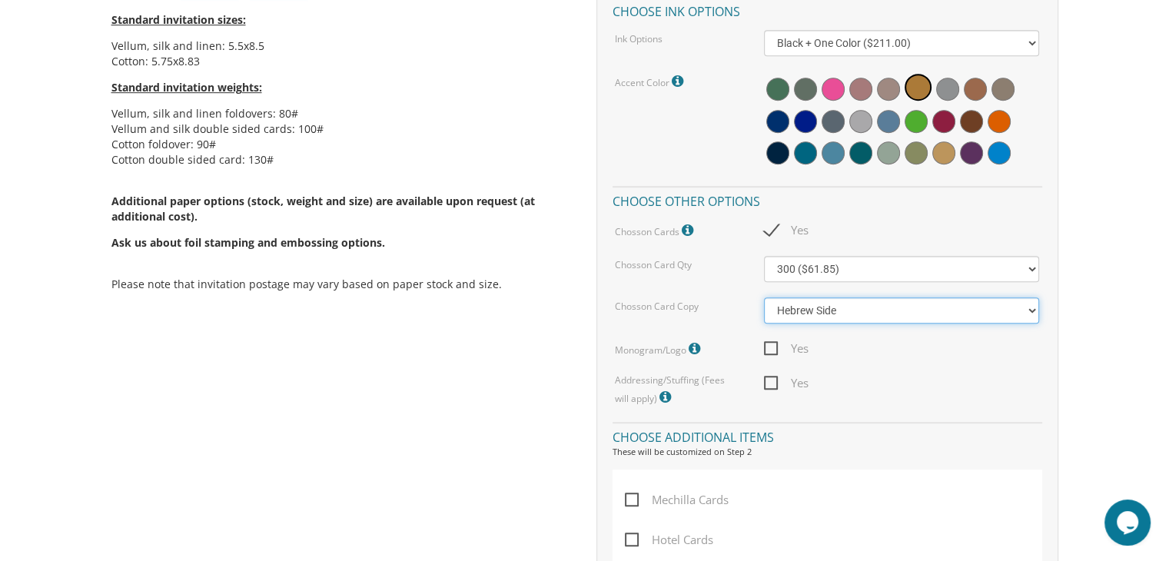
scroll to position [881, 0]
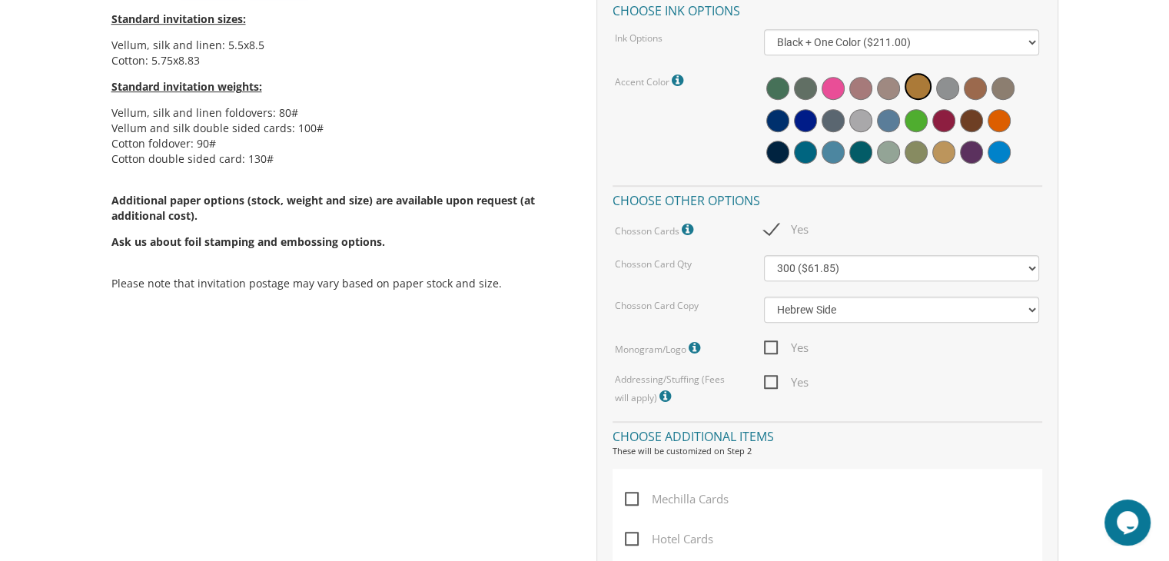
click at [695, 347] on icon at bounding box center [696, 348] width 15 height 14
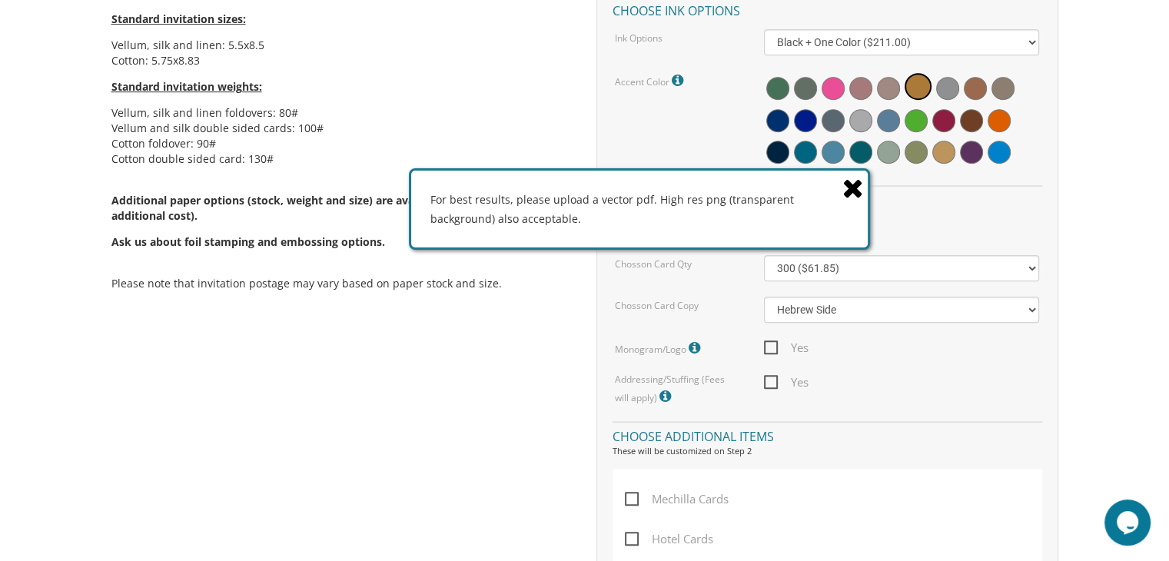
click at [845, 191] on icon at bounding box center [853, 187] width 22 height 27
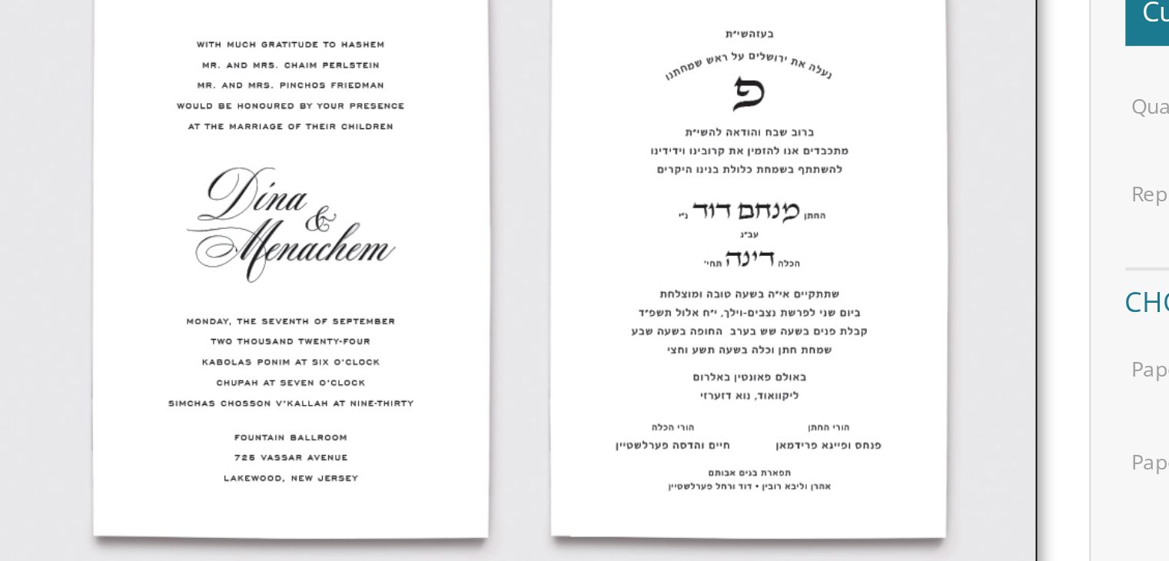
scroll to position [300, 0]
